Goal: Find specific page/section: Find specific page/section

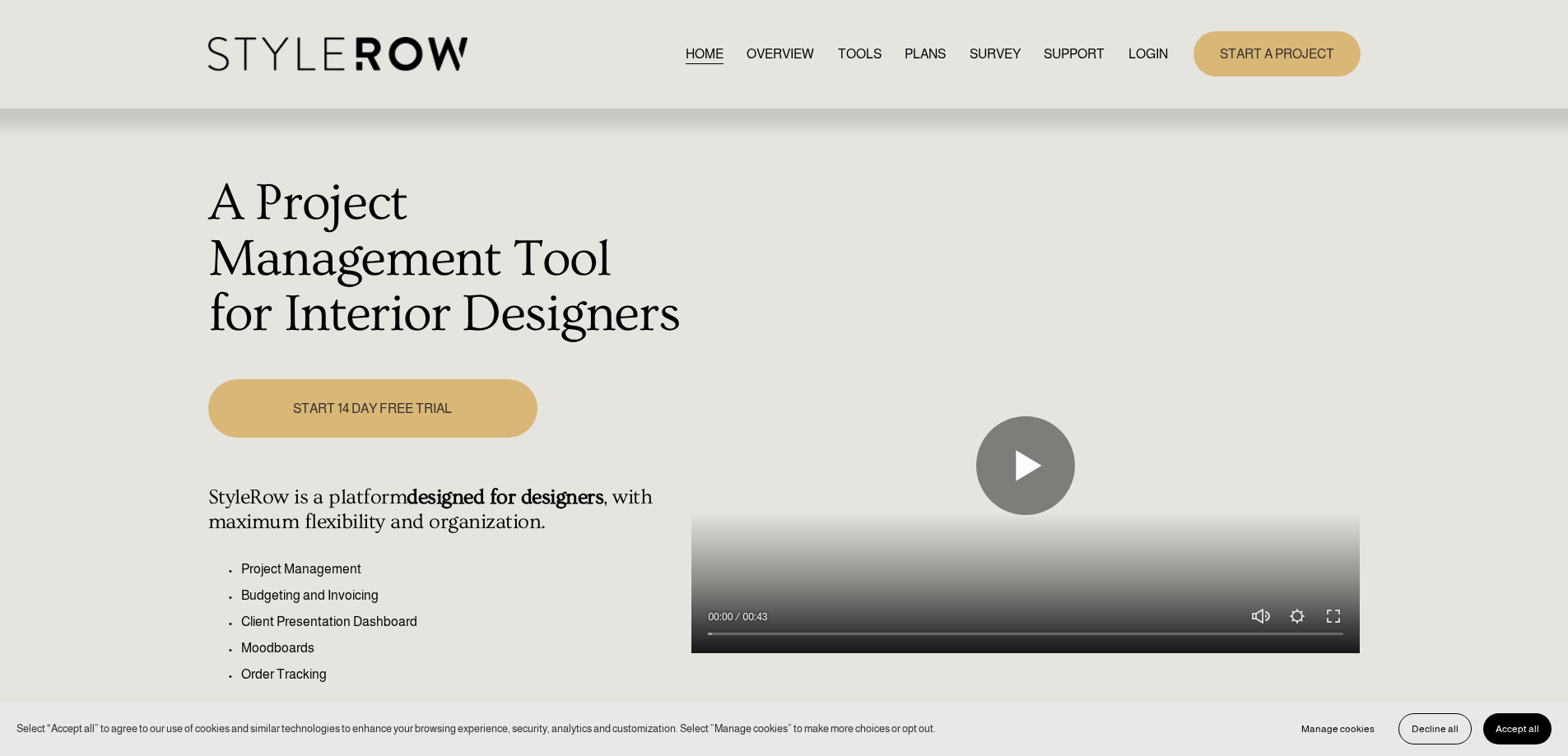
click at [1146, 60] on link "LOGIN" at bounding box center [1148, 54] width 39 height 22
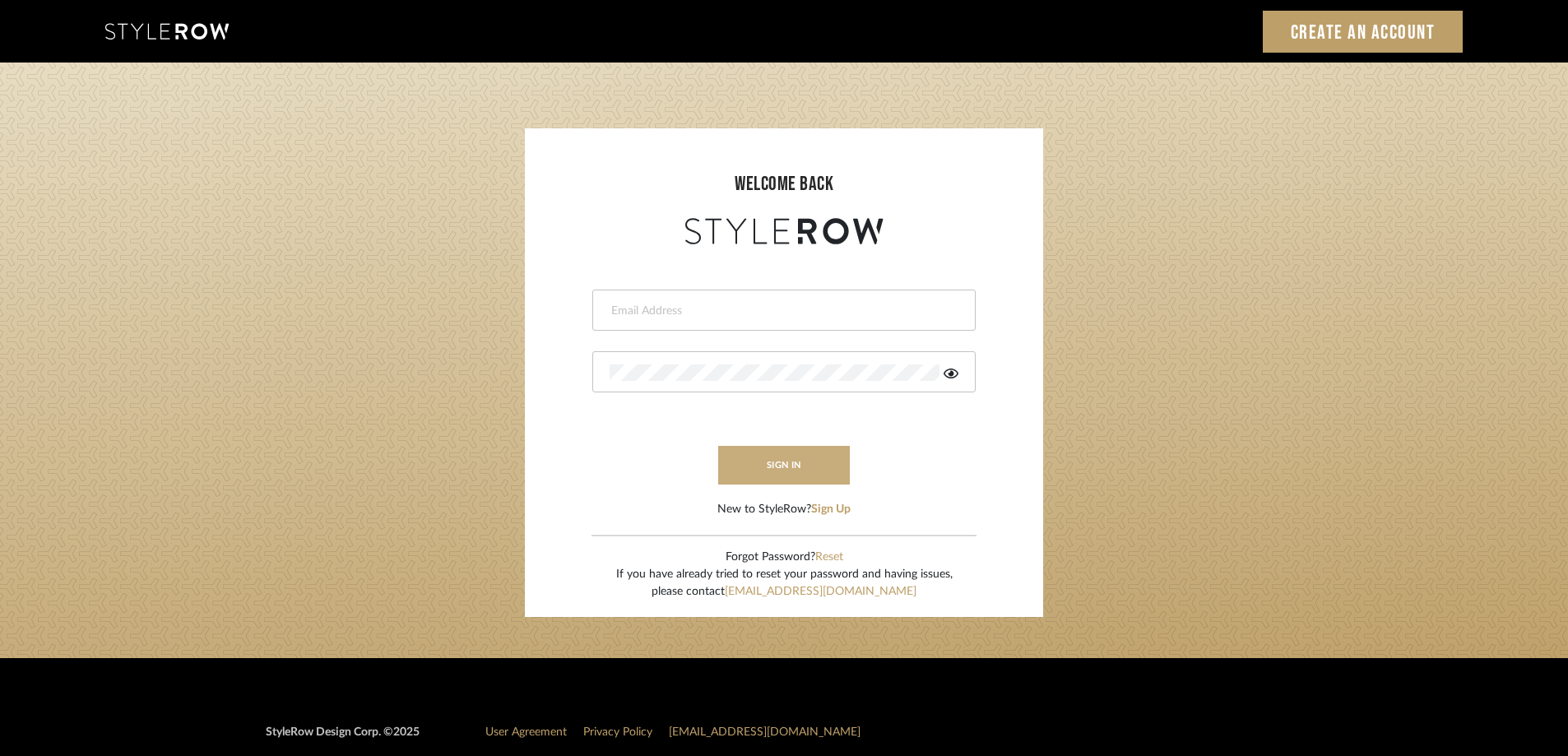
type input "[PERSON_NAME][EMAIL_ADDRESS][DOMAIN_NAME]"
click at [824, 461] on button "sign in" at bounding box center [784, 465] width 132 height 39
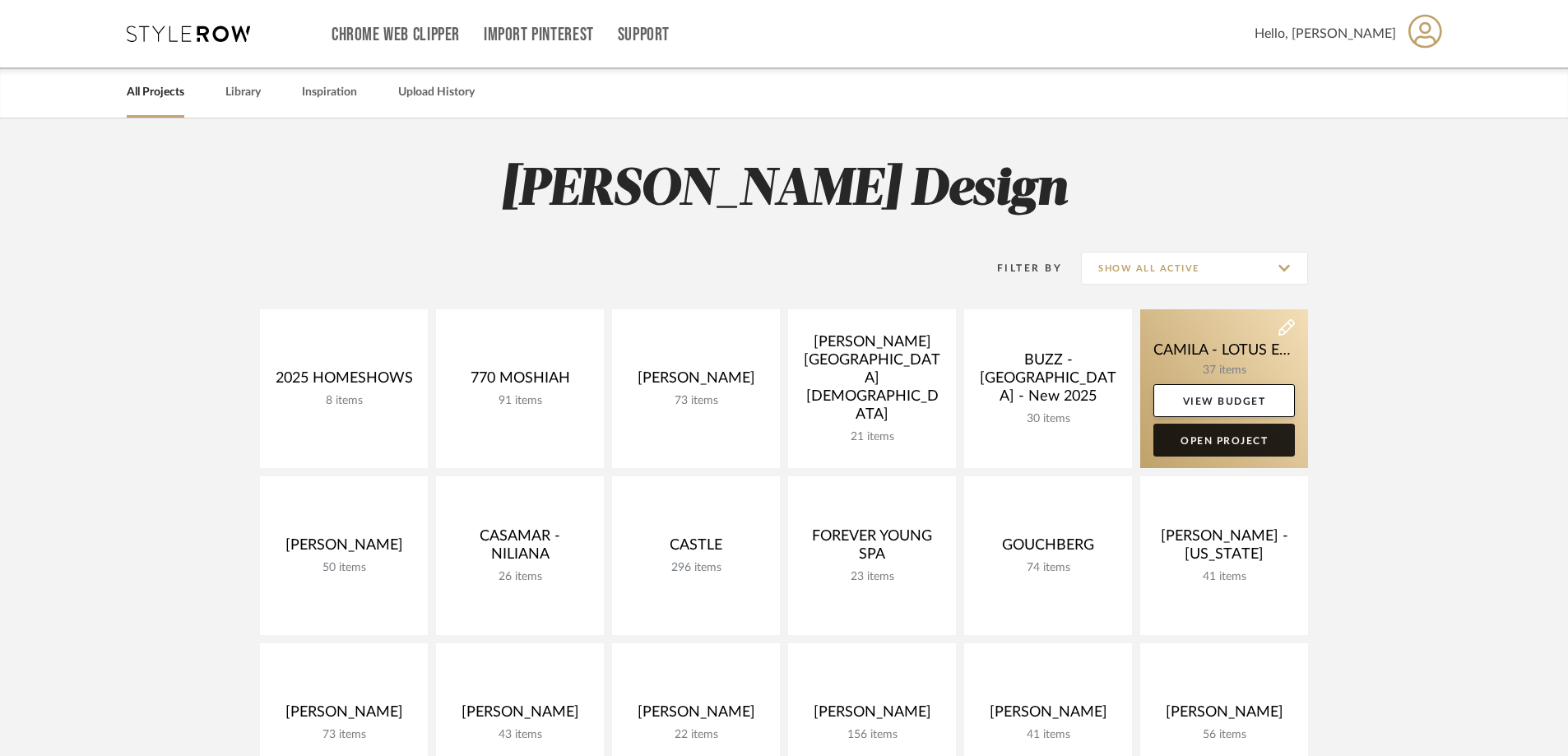
click at [1239, 436] on link "Open Project" at bounding box center [1224, 440] width 141 height 33
click at [1239, 436] on div "Chrome Web Clipper Import Pinterest Support All Projects Library Inspiration Up…" at bounding box center [784, 750] width 1568 height 1501
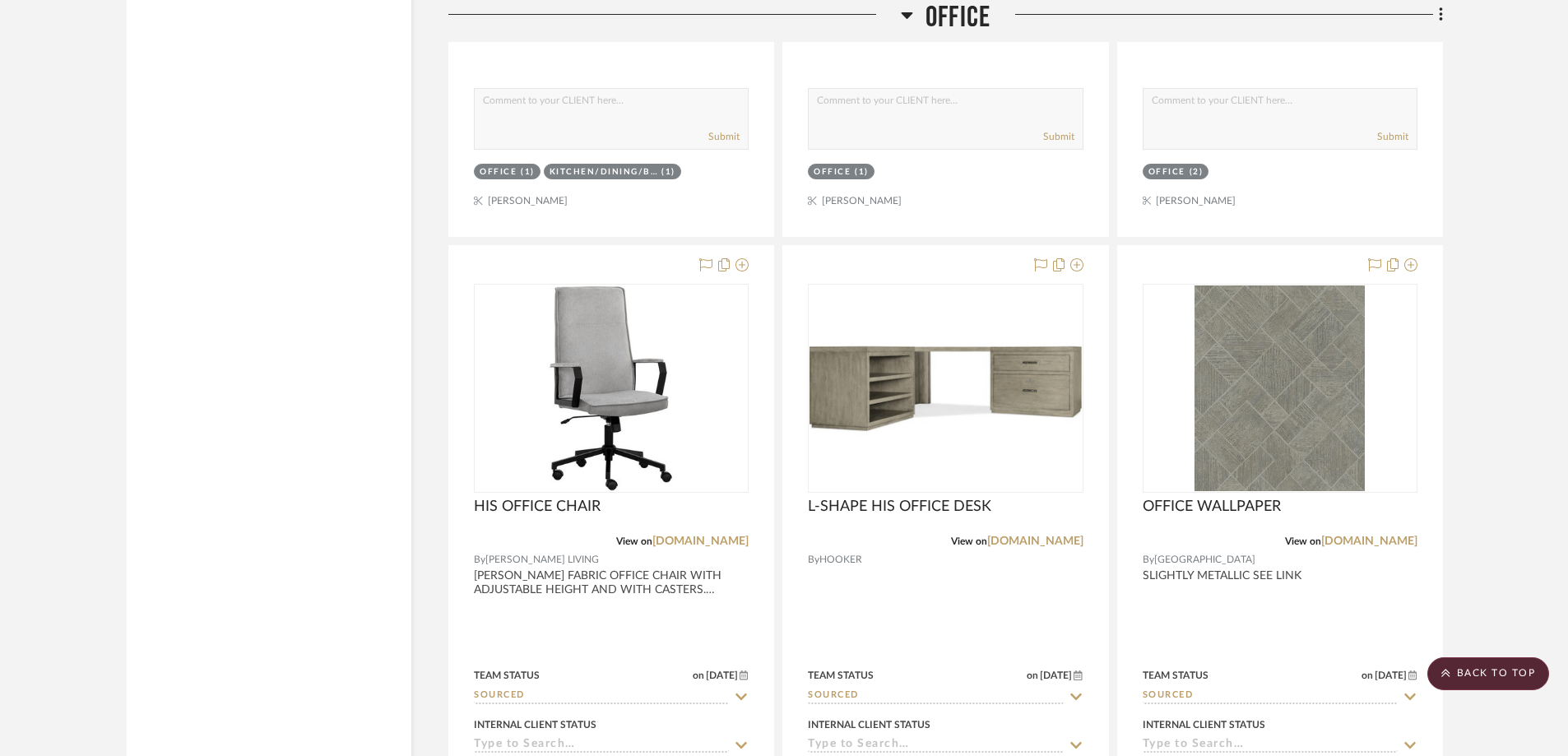
scroll to position [7947, 0]
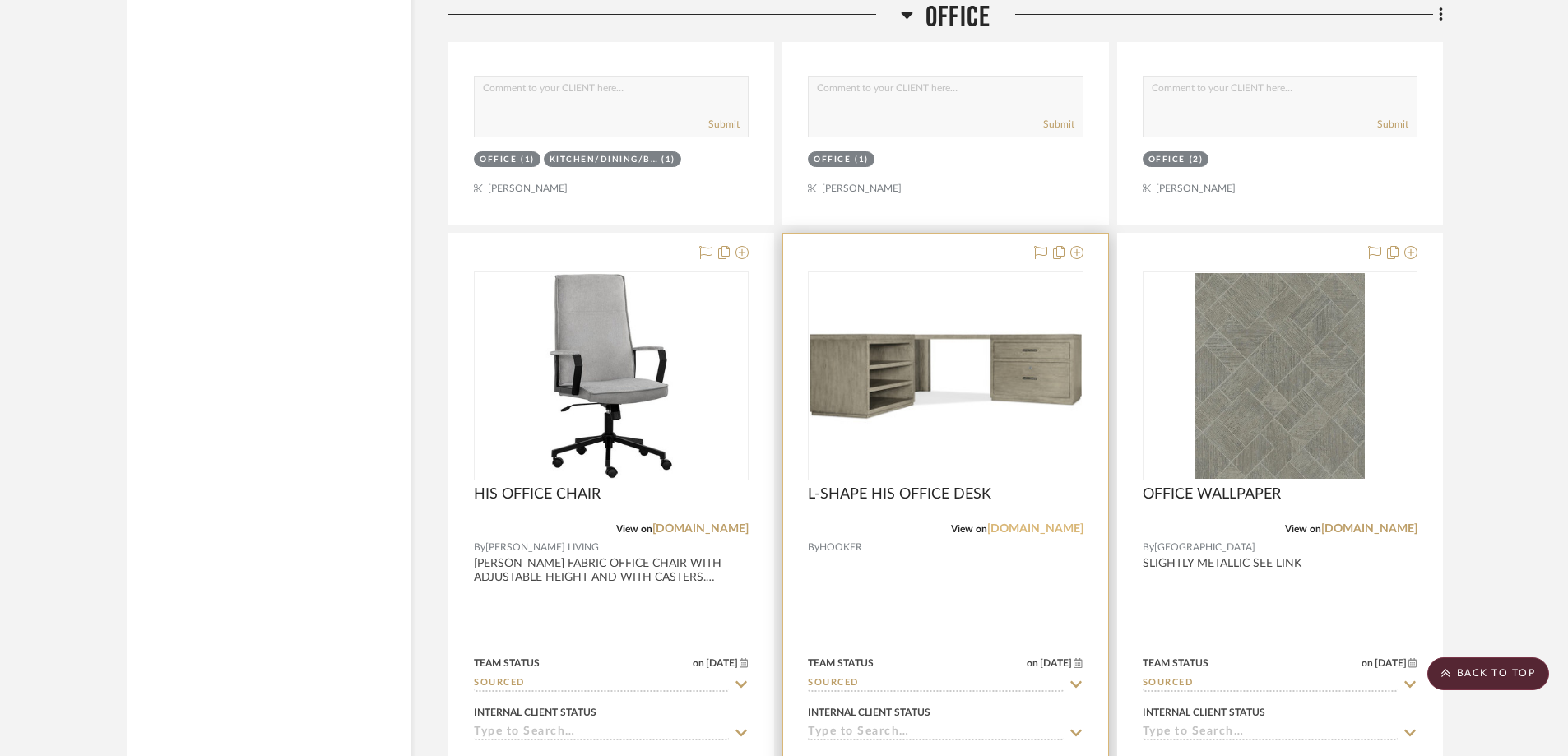
click at [996, 530] on link "hookerfurniture.com" at bounding box center [1035, 530] width 97 height 12
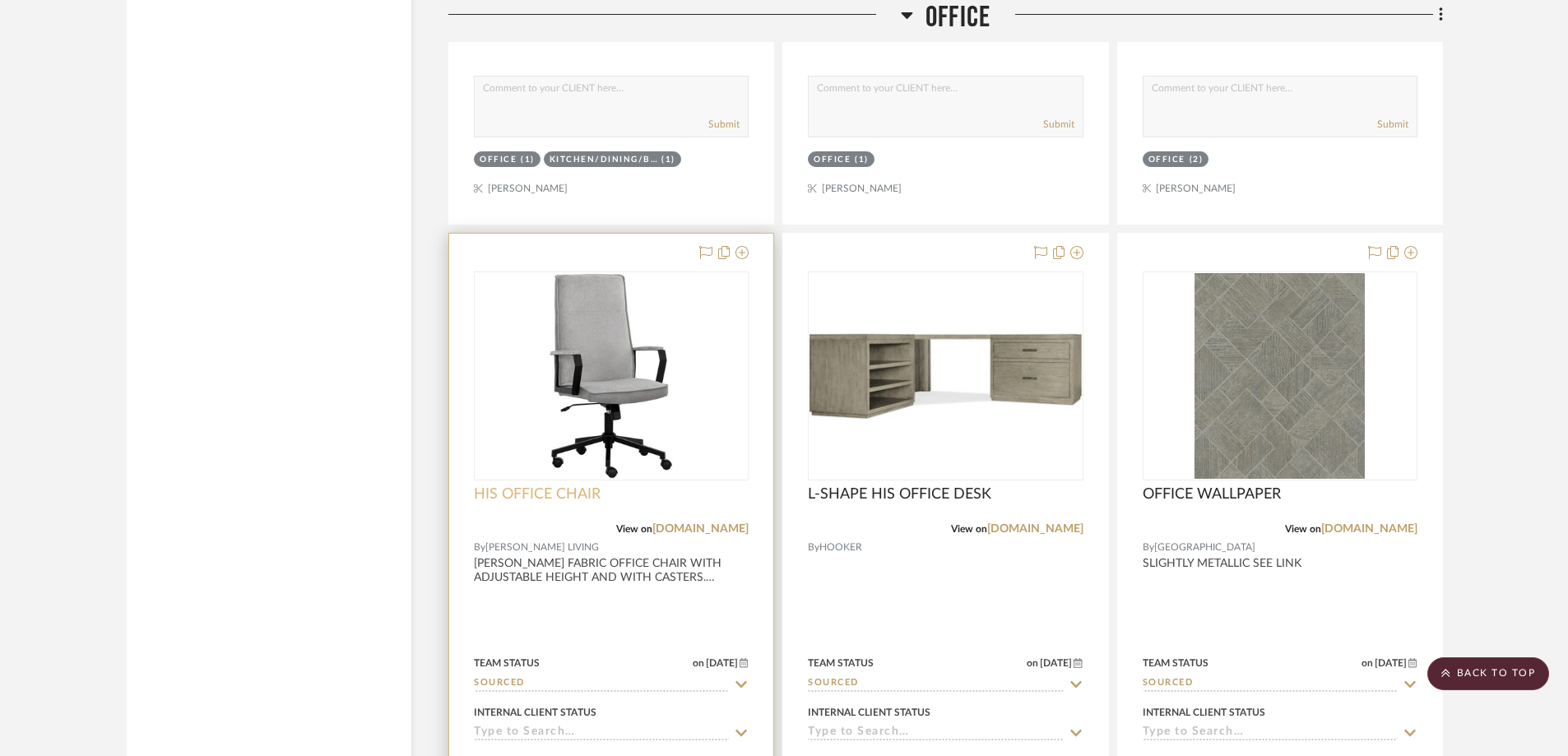
click at [590, 492] on span "HIS OFFICE CHAIR" at bounding box center [537, 495] width 127 height 19
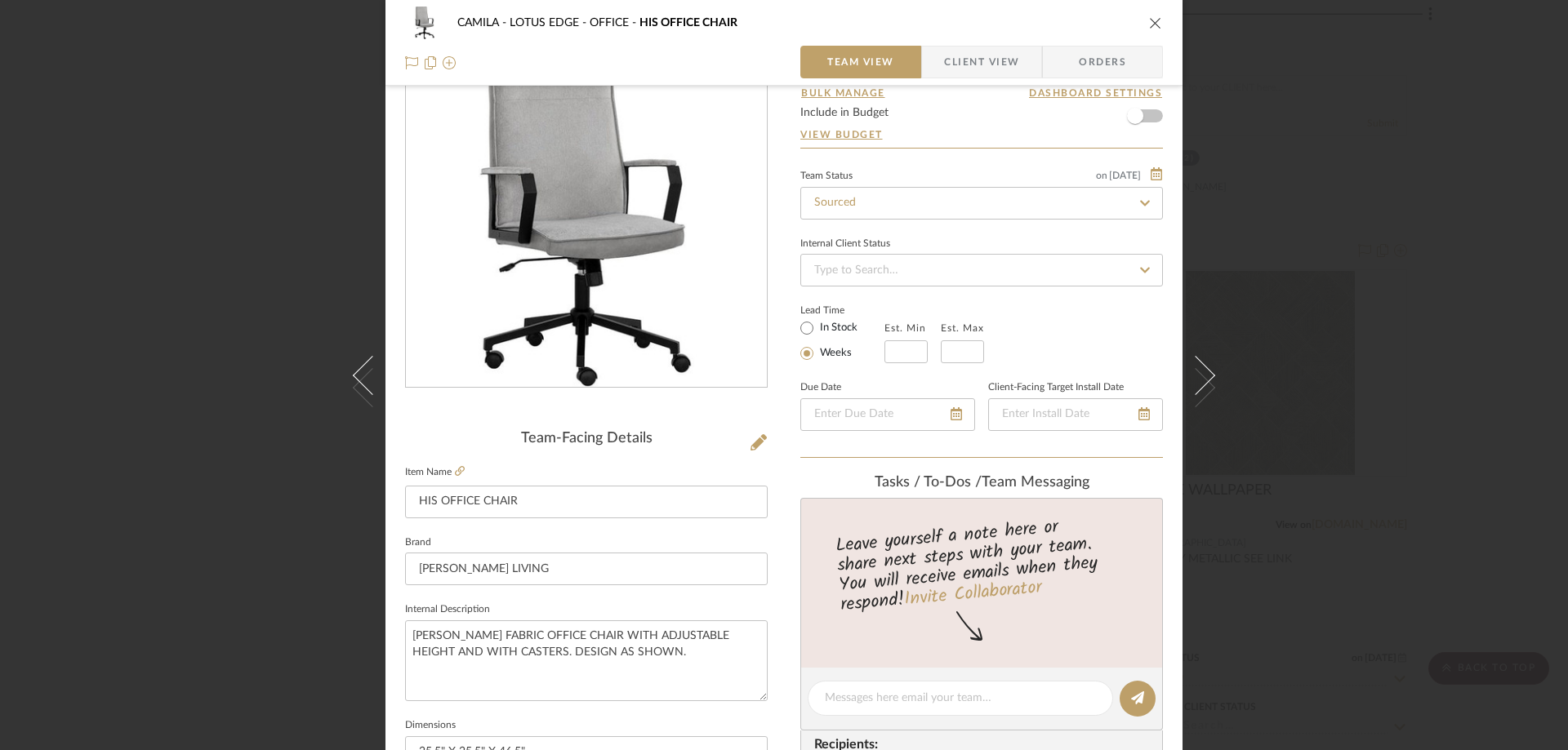
scroll to position [0, 0]
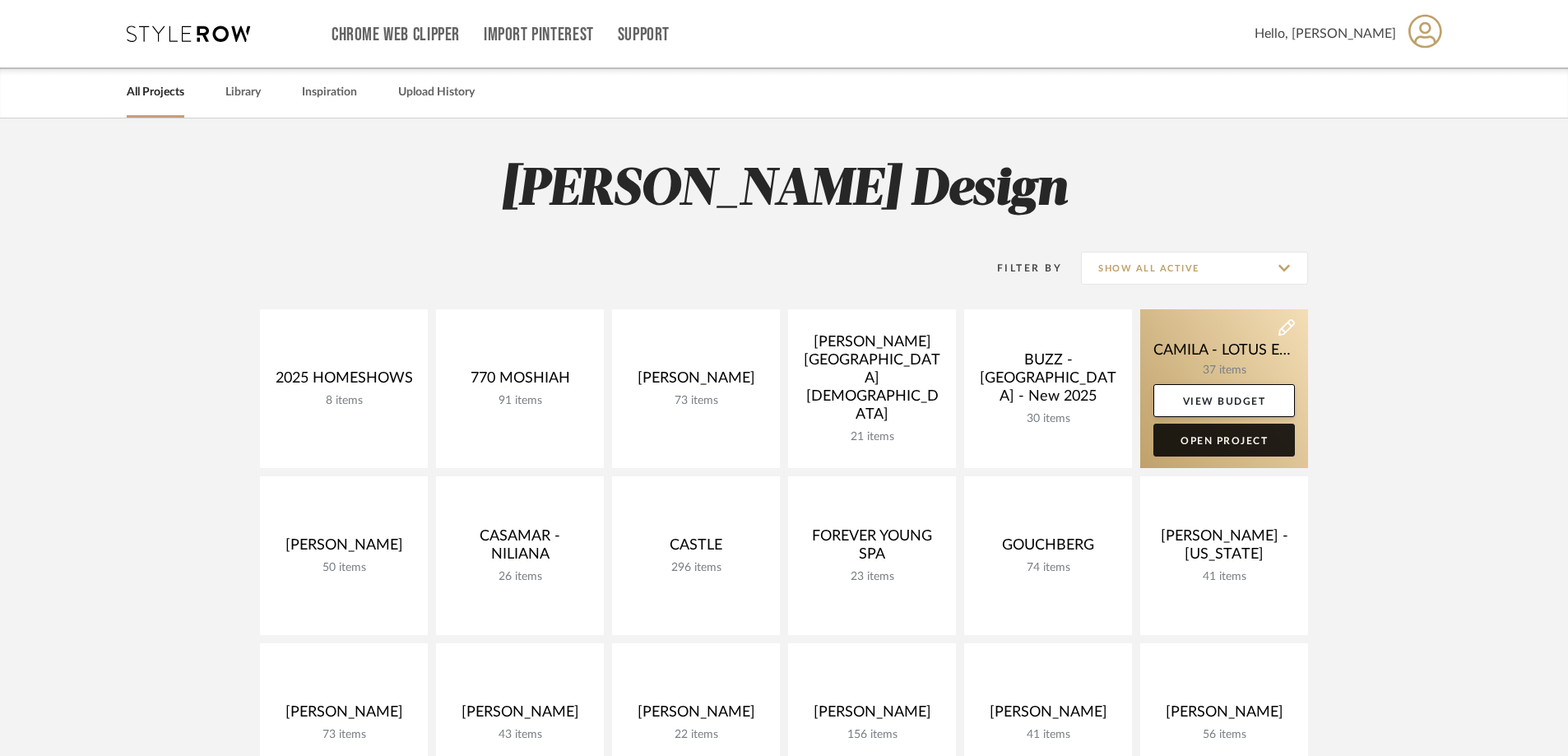
click at [1229, 434] on link "Open Project" at bounding box center [1224, 440] width 141 height 33
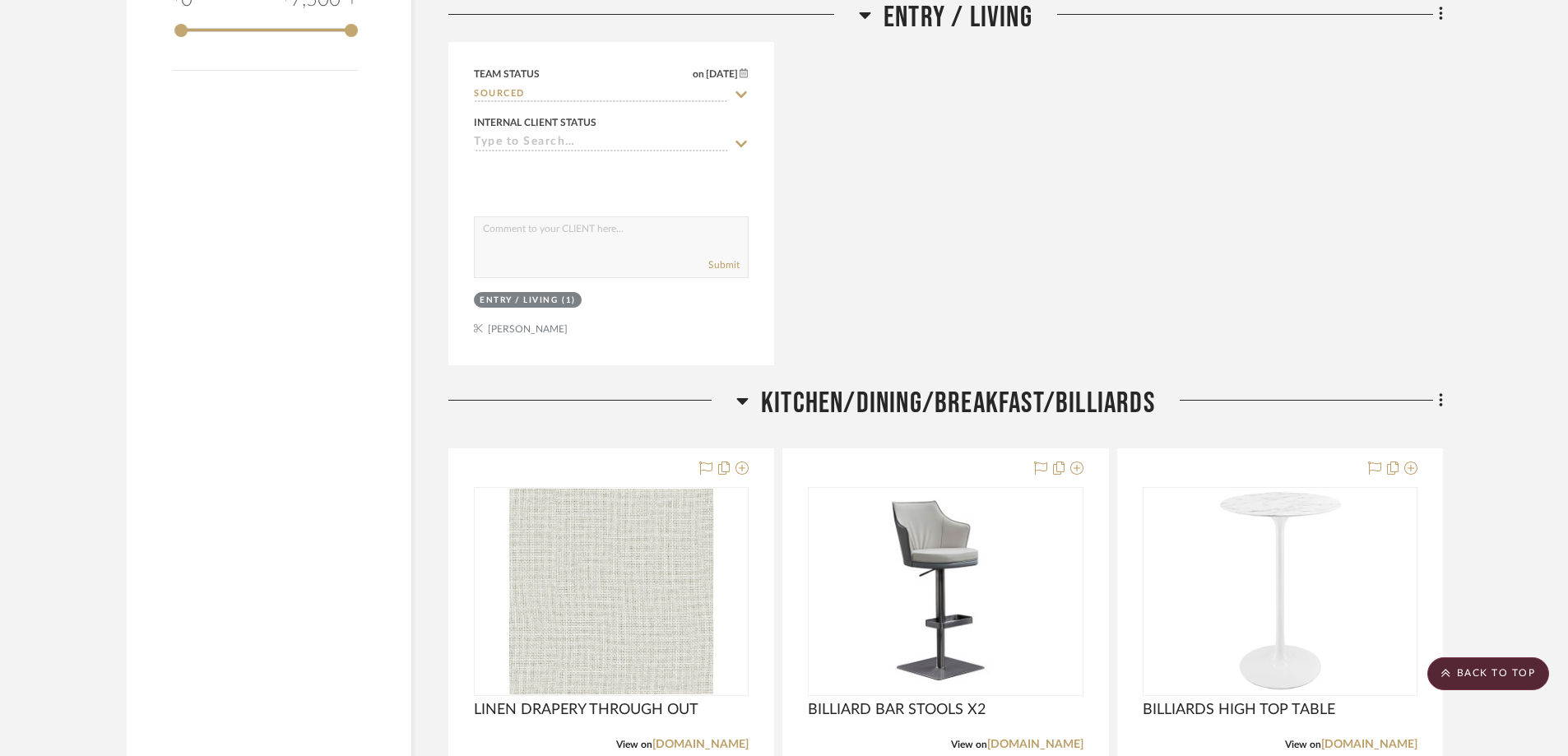
scroll to position [2632, 0]
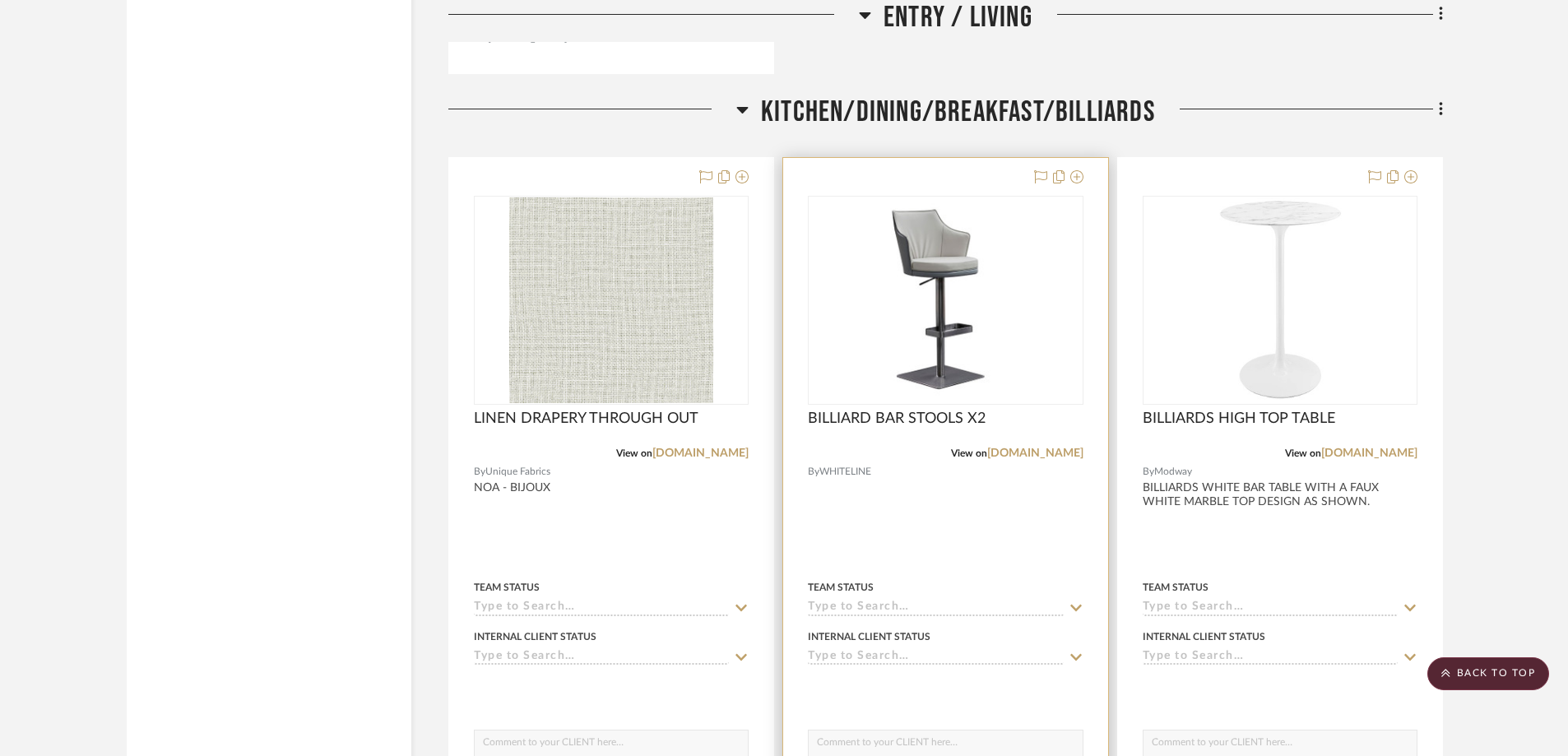
click at [923, 332] on img "0" at bounding box center [945, 300] width 271 height 196
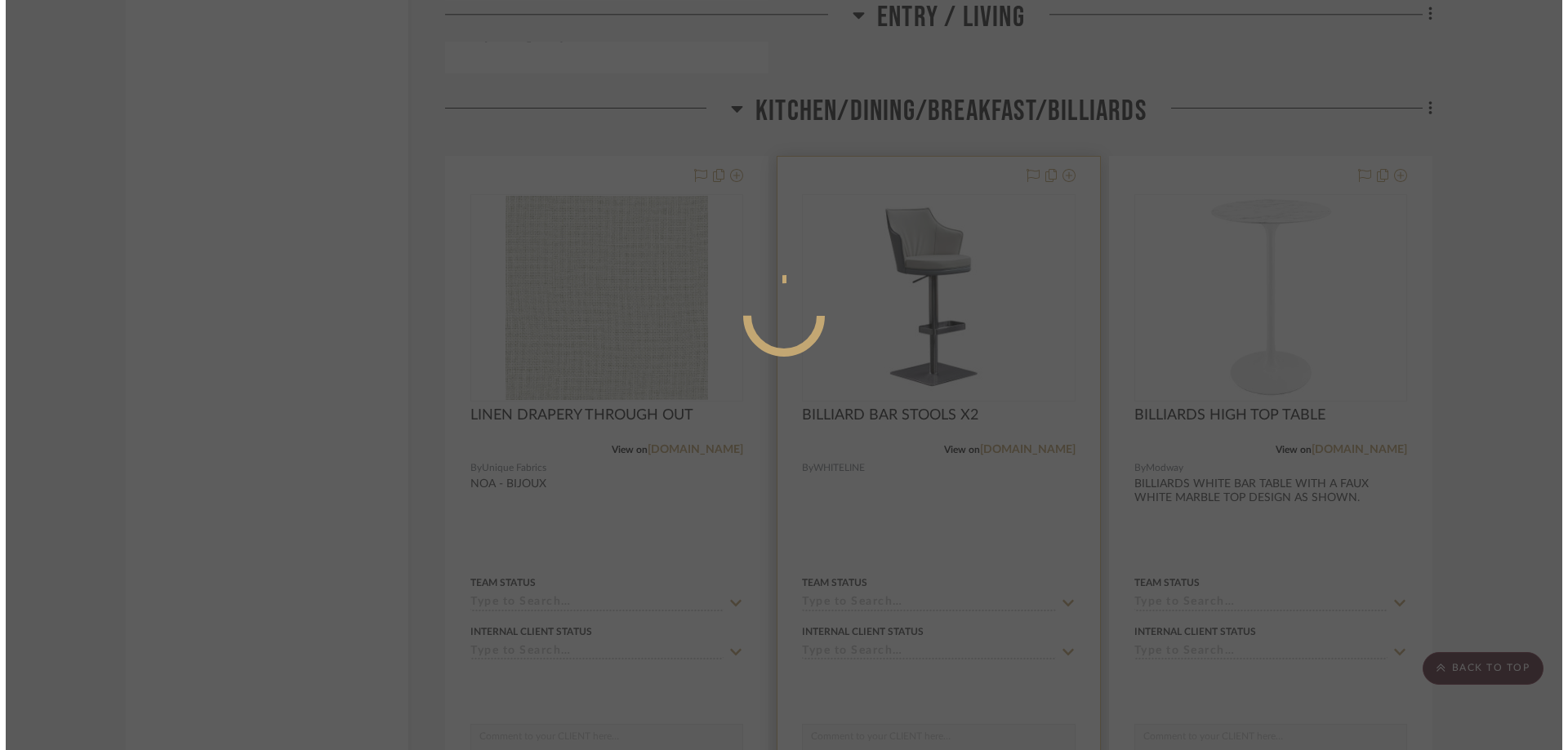
scroll to position [0, 0]
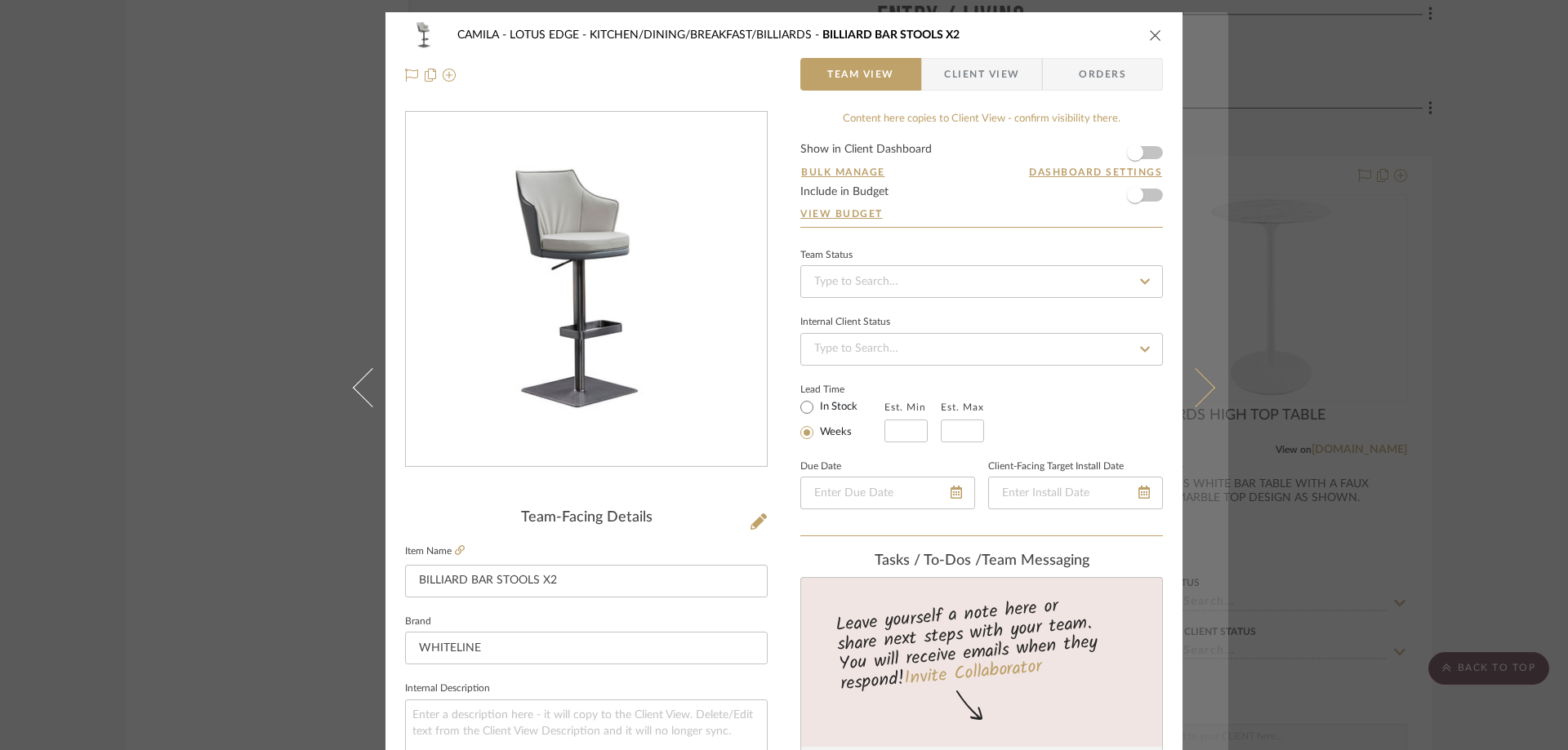
click at [1205, 384] on icon at bounding box center [1195, 387] width 39 height 39
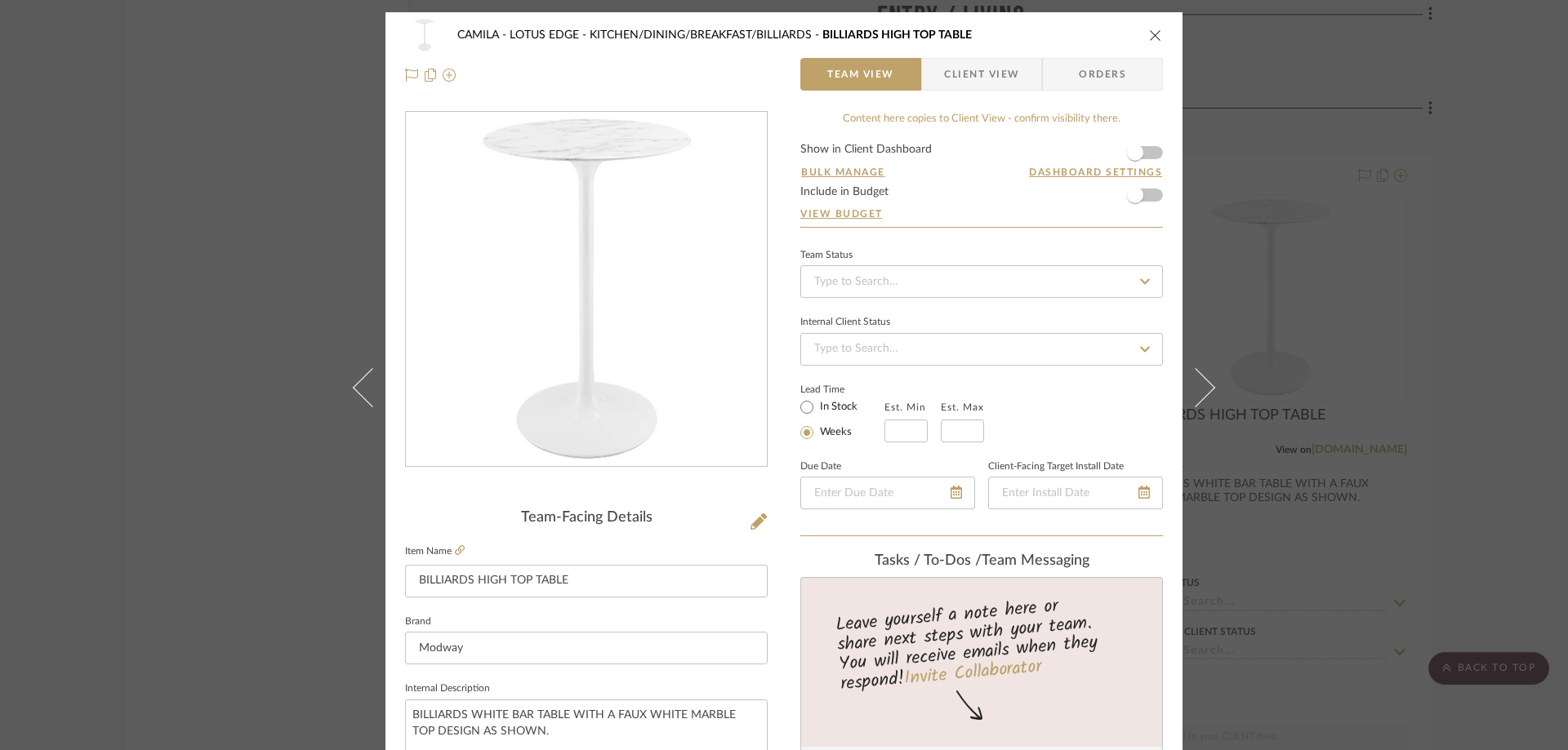
click at [1205, 384] on icon at bounding box center [1195, 387] width 39 height 39
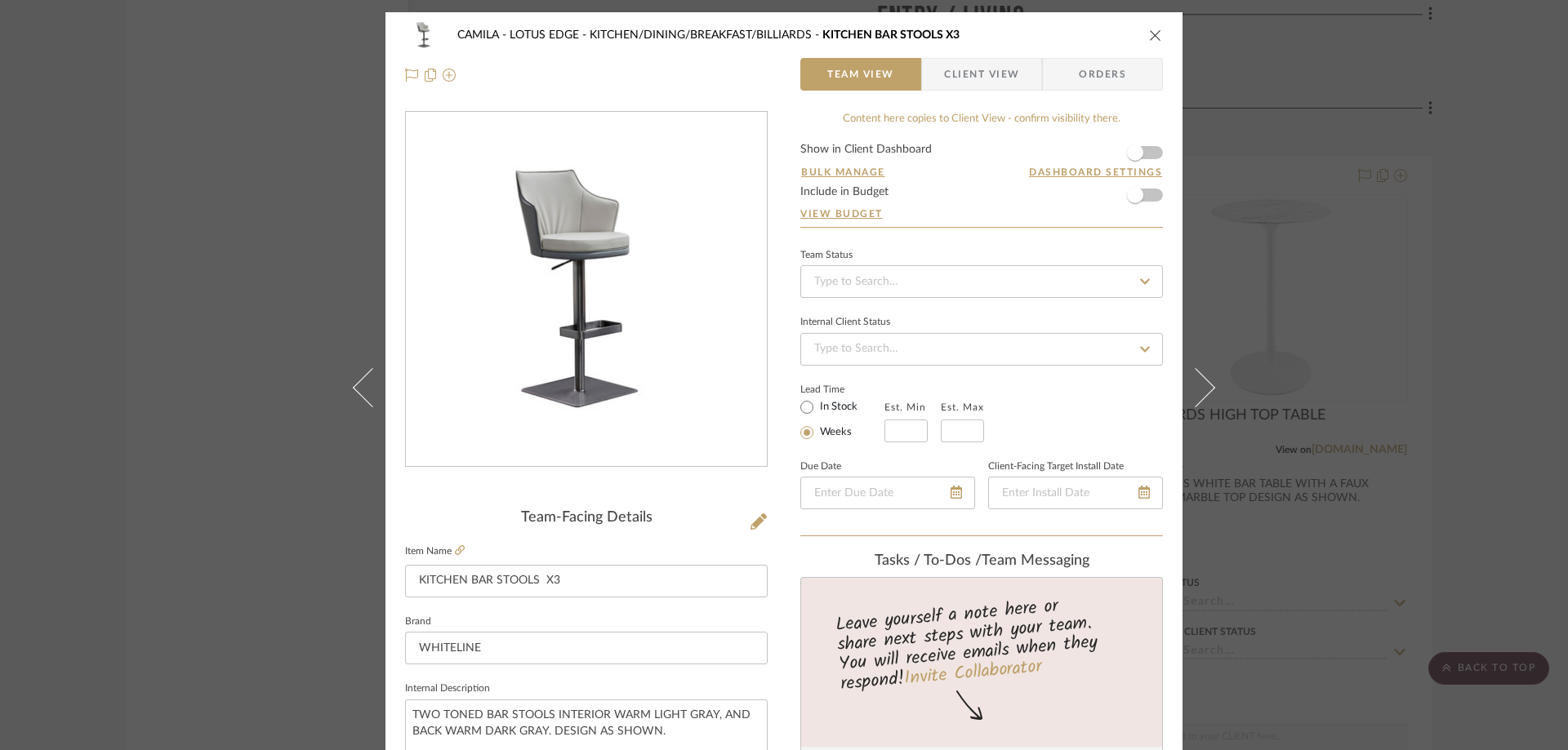
click at [1205, 384] on icon at bounding box center [1195, 387] width 39 height 39
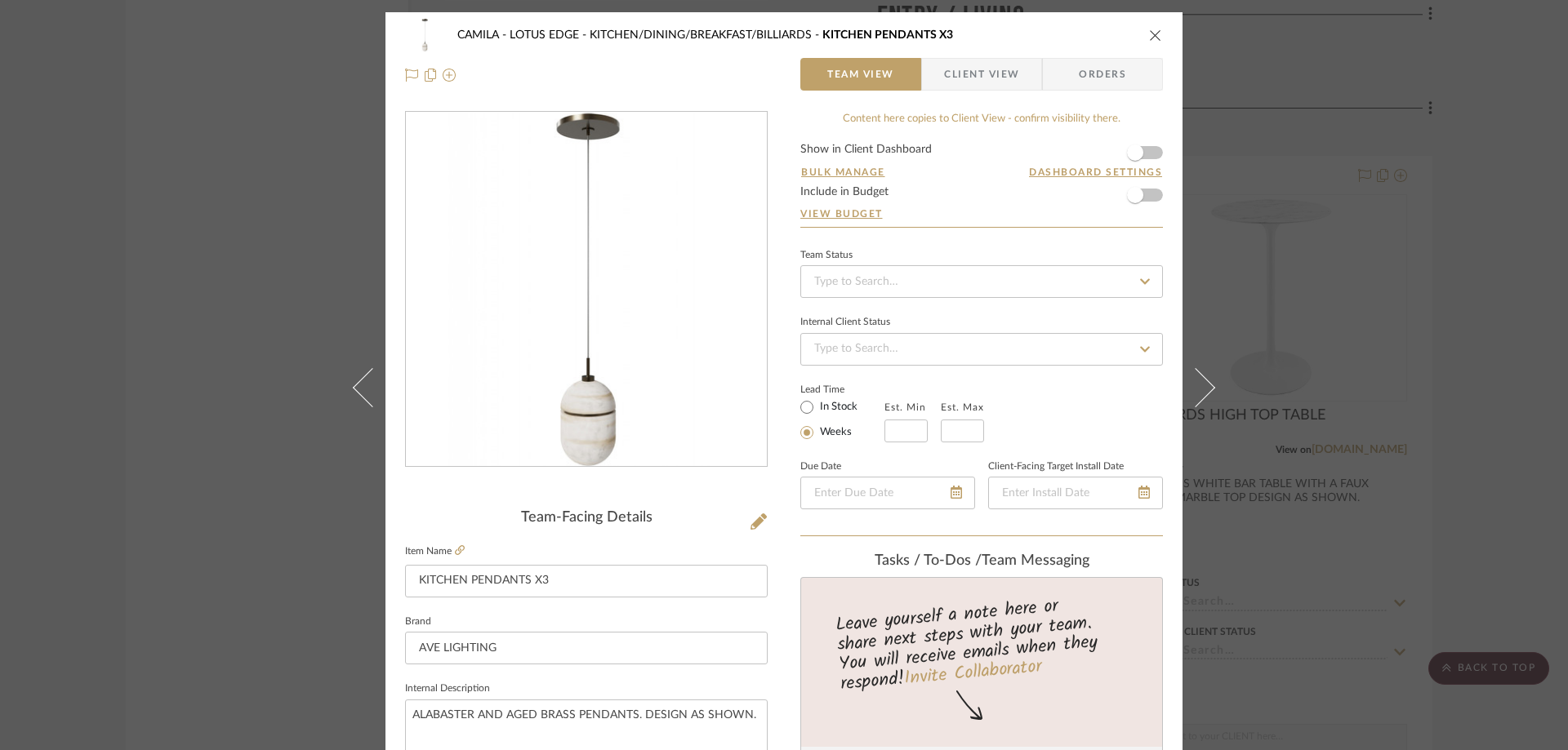
click at [1204, 382] on icon at bounding box center [1195, 387] width 39 height 39
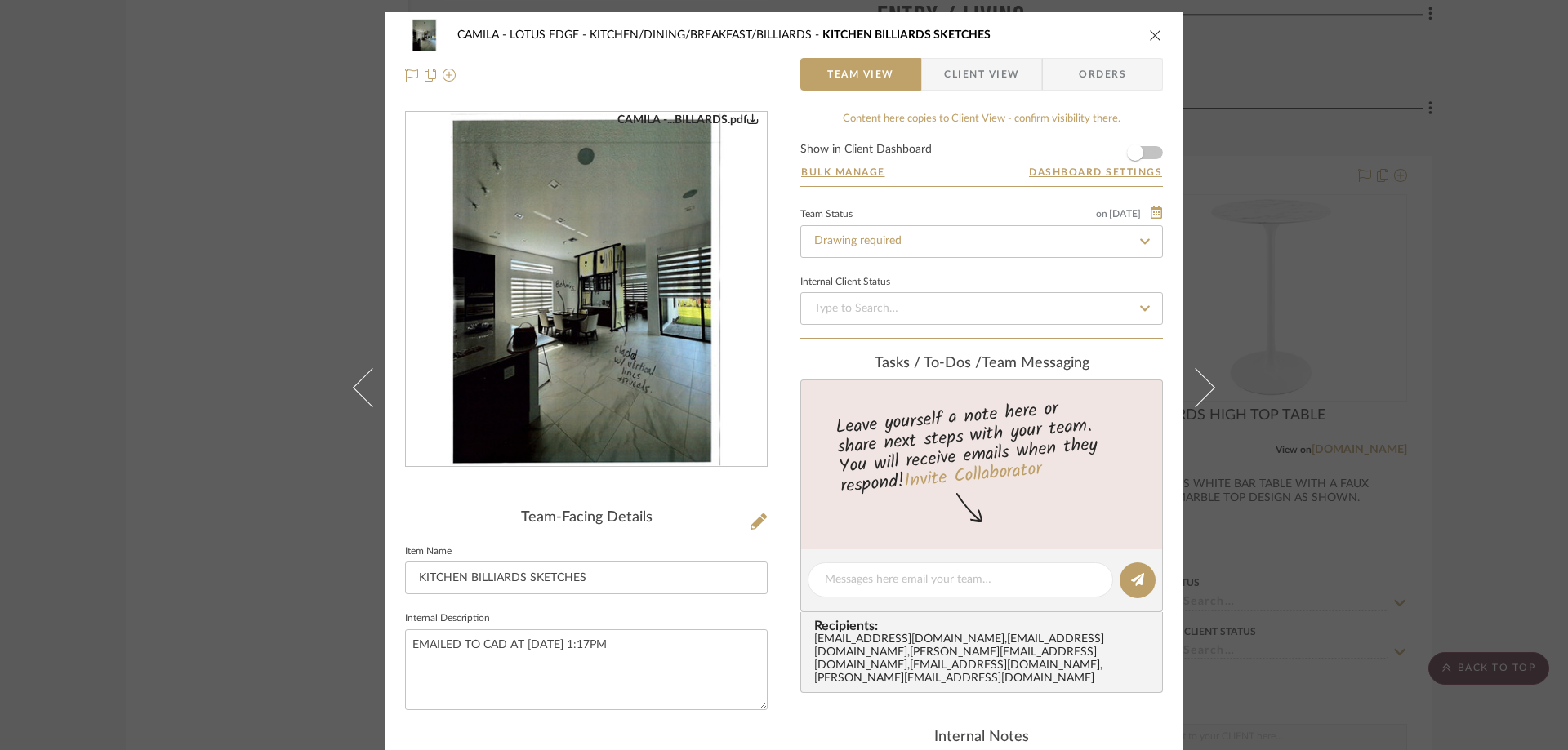
click at [1204, 382] on icon at bounding box center [1195, 387] width 39 height 39
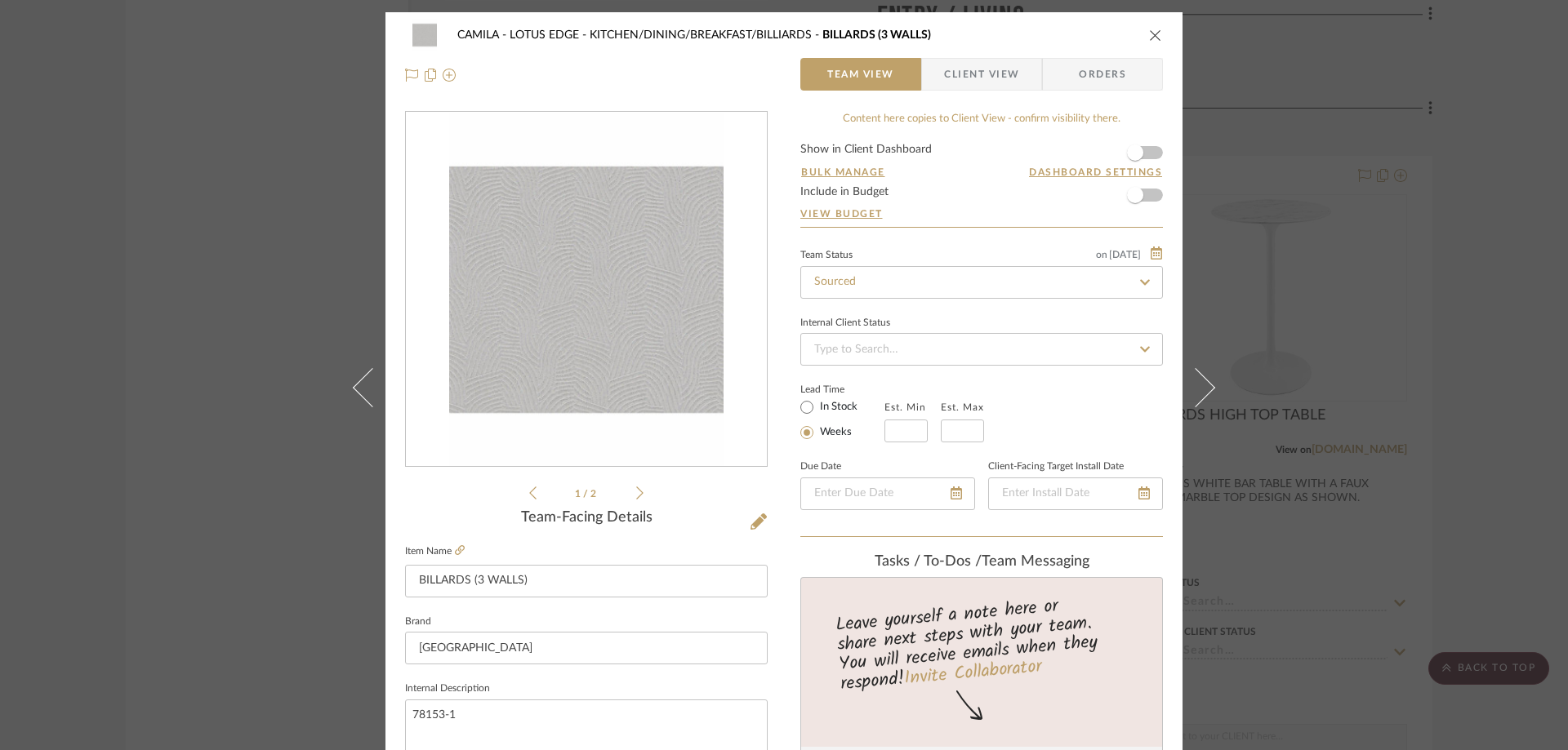
click at [1204, 382] on icon at bounding box center [1195, 387] width 39 height 39
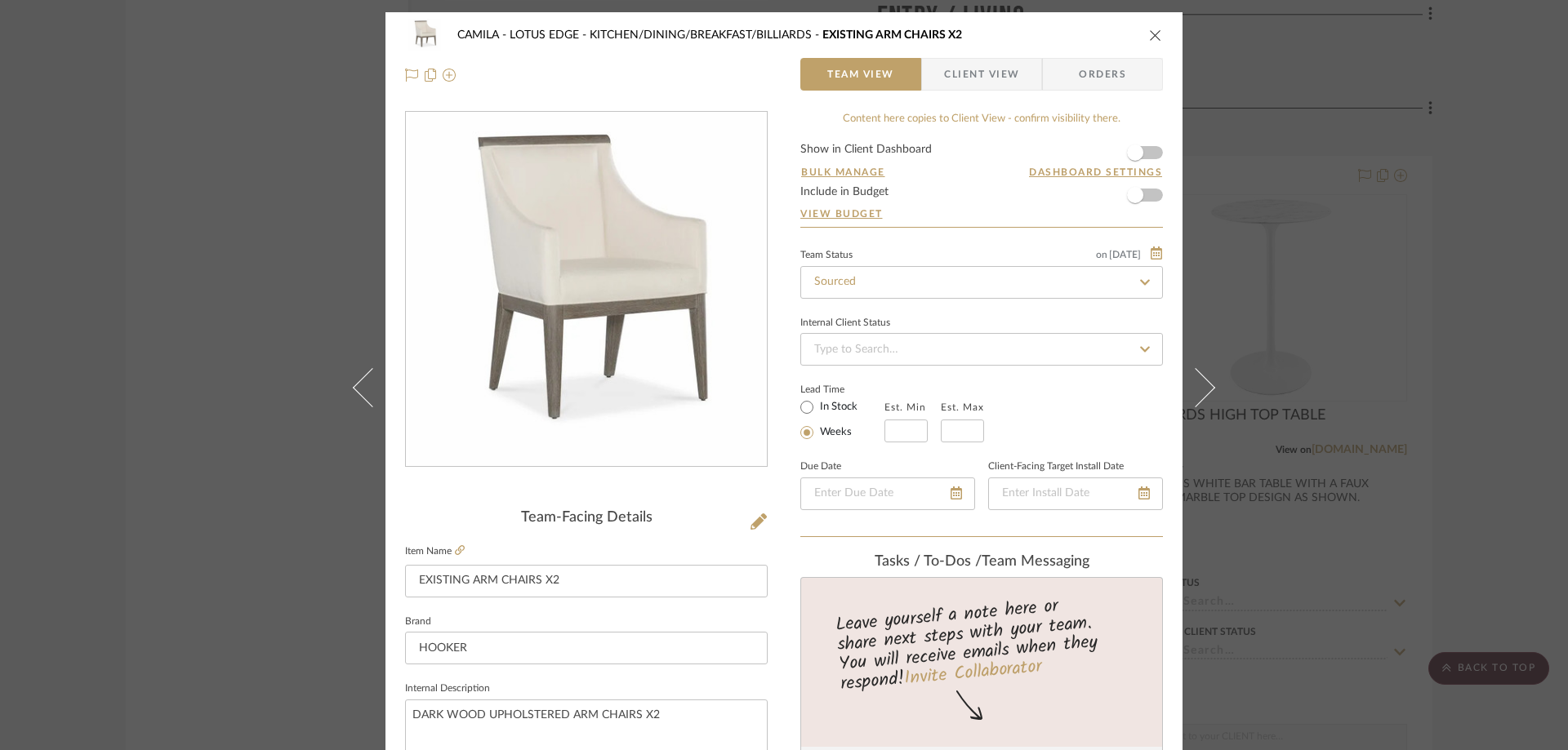
click at [1204, 382] on icon at bounding box center [1195, 387] width 39 height 39
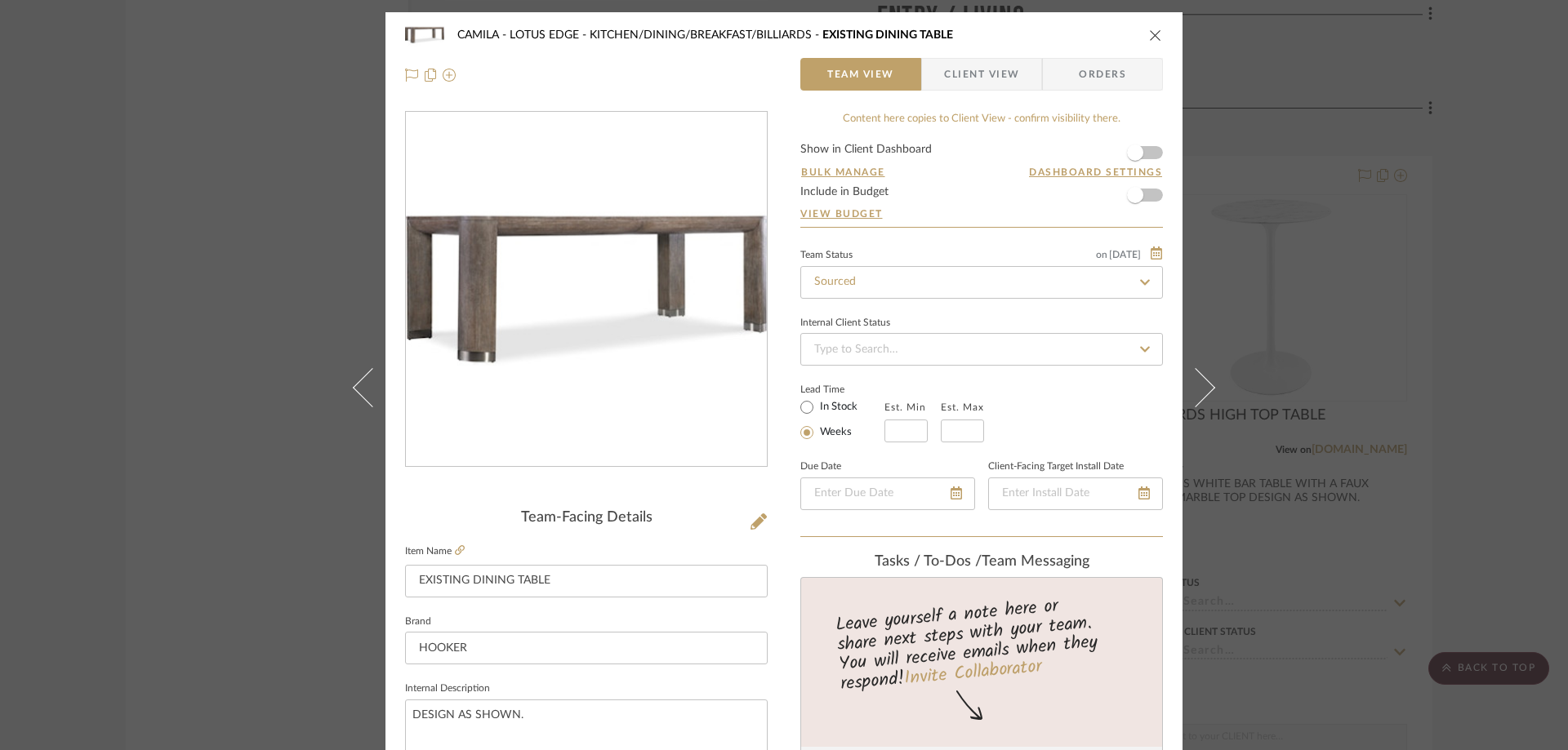
drag, startPoint x: 1204, startPoint y: 382, endPoint x: 662, endPoint y: 307, distance: 547.2
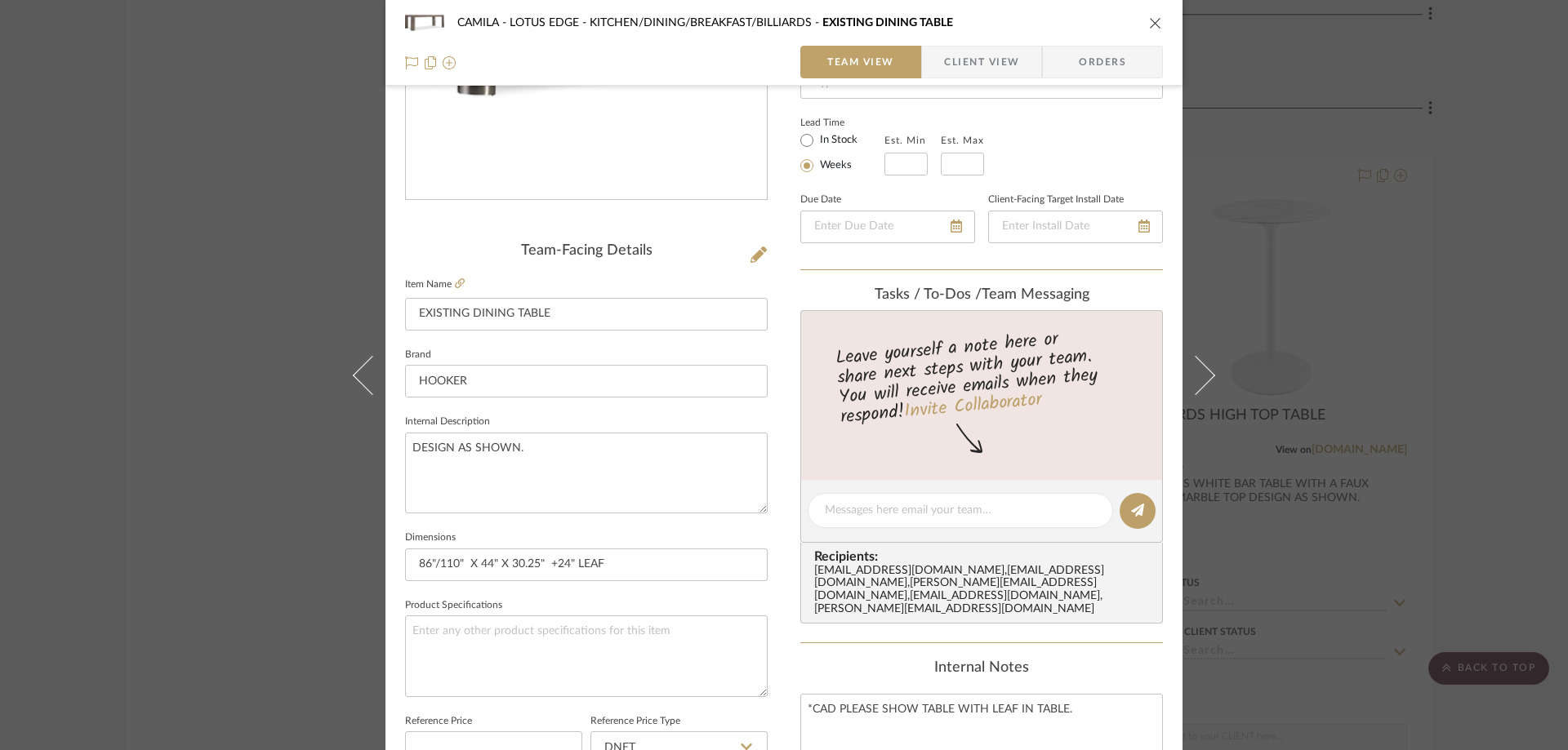
scroll to position [268, 0]
